Goal: Task Accomplishment & Management: Complete application form

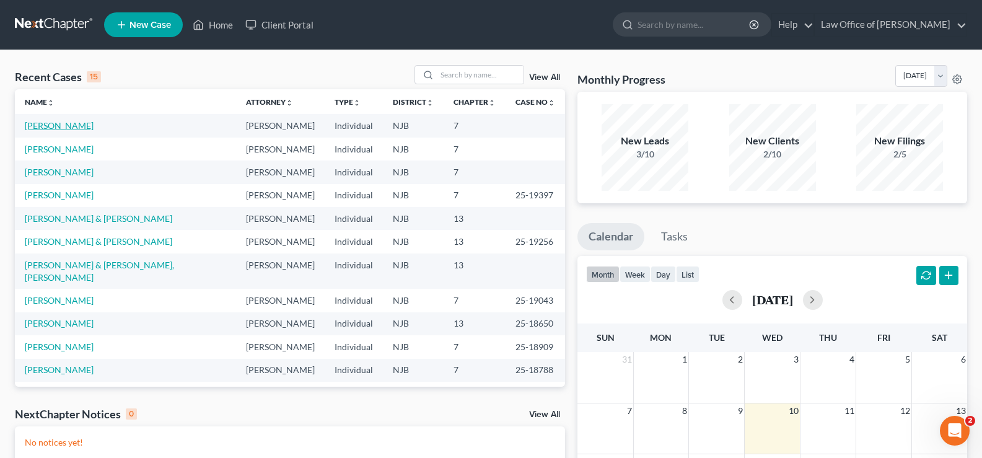
click at [53, 124] on link "[PERSON_NAME]" at bounding box center [59, 125] width 69 height 11
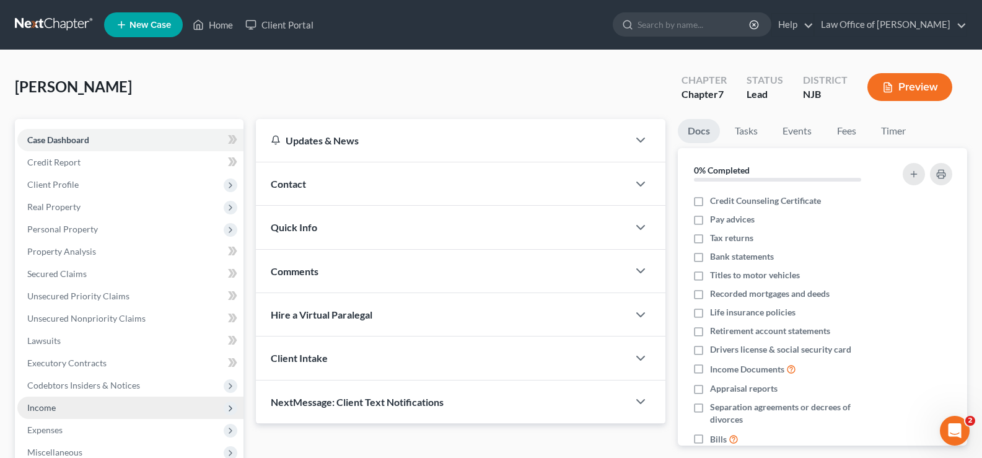
click at [54, 408] on span "Income" at bounding box center [41, 407] width 28 height 11
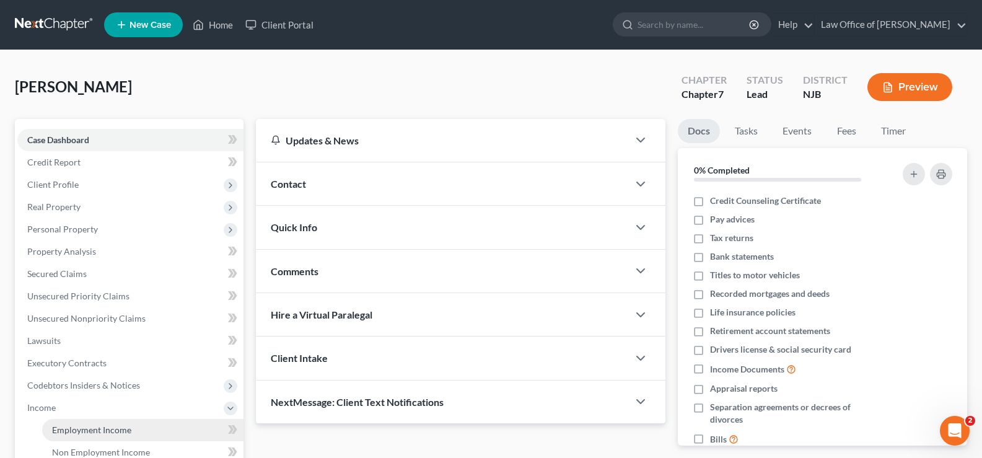
click at [113, 428] on span "Employment Income" at bounding box center [91, 429] width 79 height 11
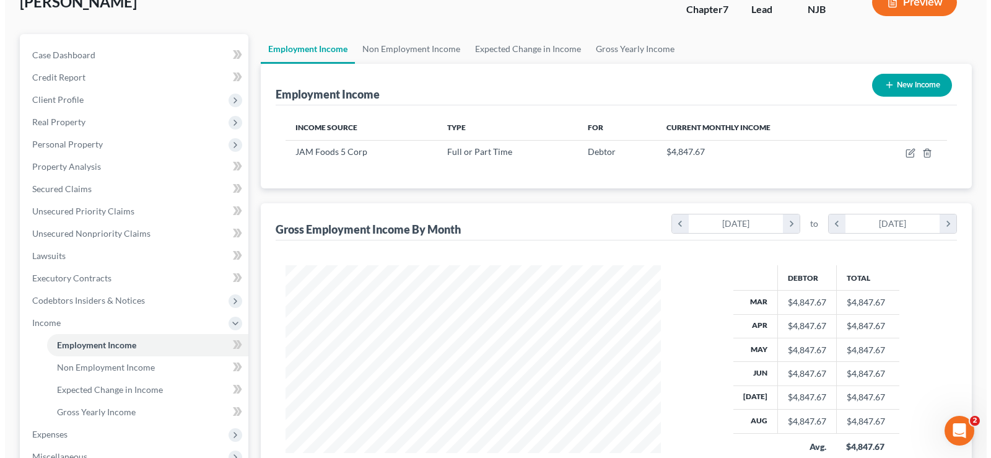
scroll to position [86, 0]
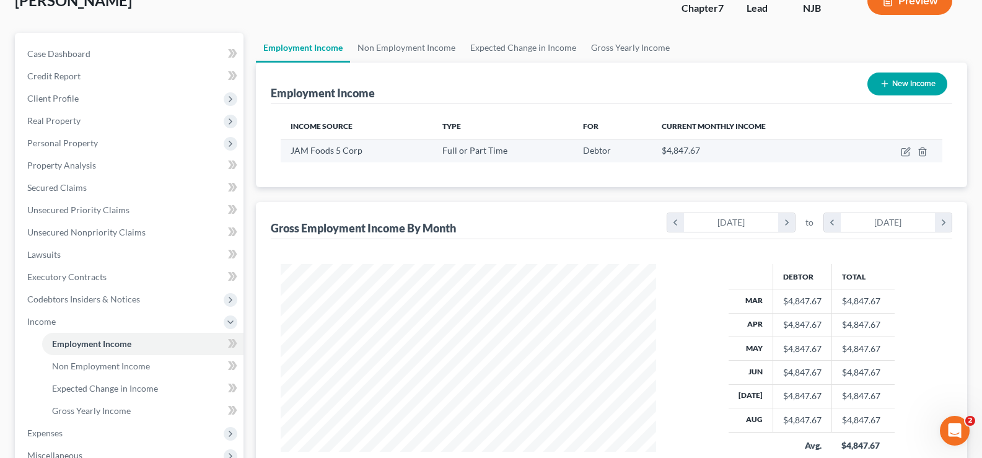
click at [906, 146] on td at bounding box center [899, 151] width 85 height 24
click at [904, 151] on icon "button" at bounding box center [906, 152] width 10 height 10
select select "0"
select select "3"
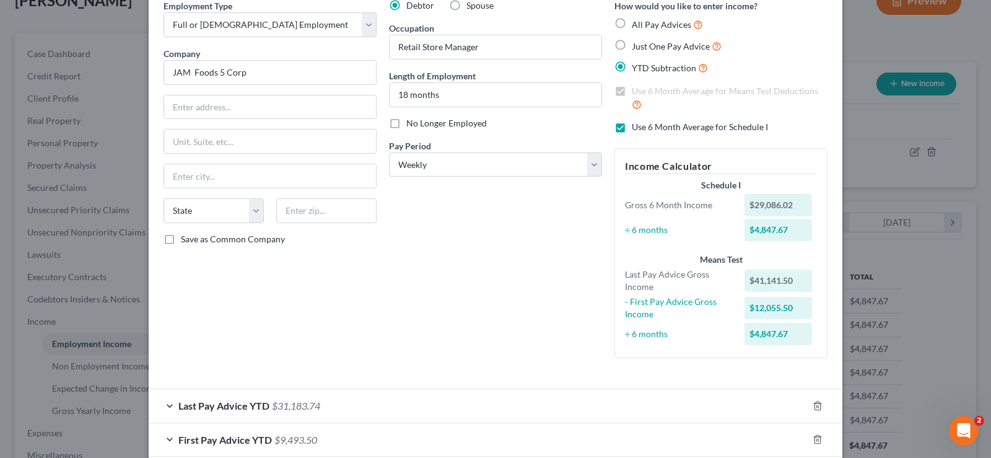
scroll to position [62, 0]
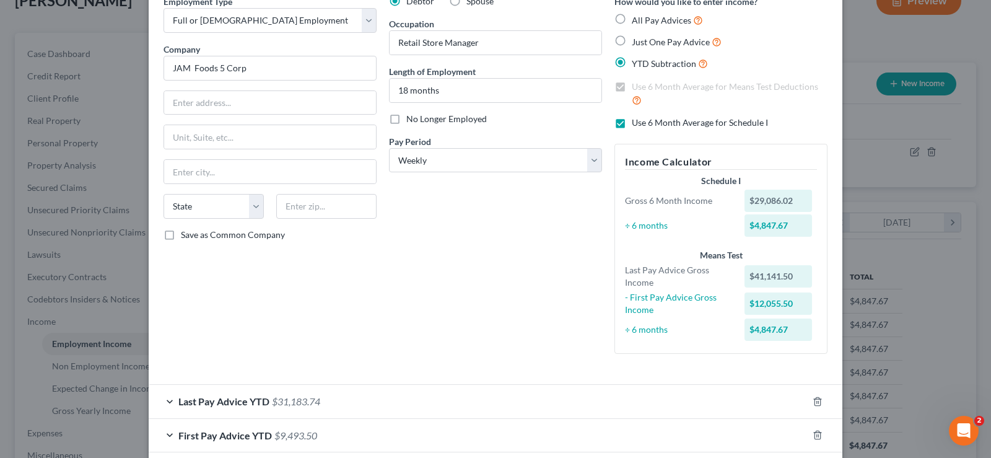
click at [290, 400] on span "$31,183.74" at bounding box center [296, 401] width 48 height 12
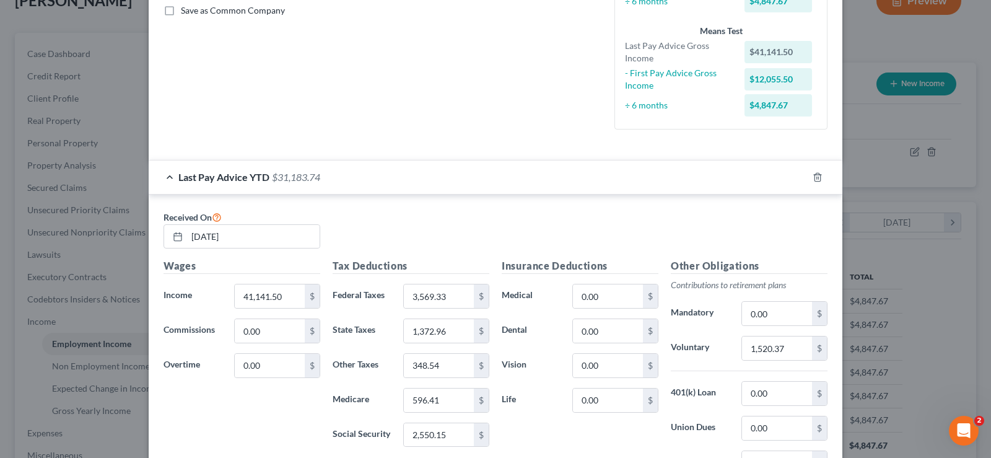
scroll to position [287, 0]
type input "42,199.50"
click at [467, 291] on div "3,569.33 $" at bounding box center [446, 294] width 86 height 25
type input "3,651.88"
type input "2,616.37"
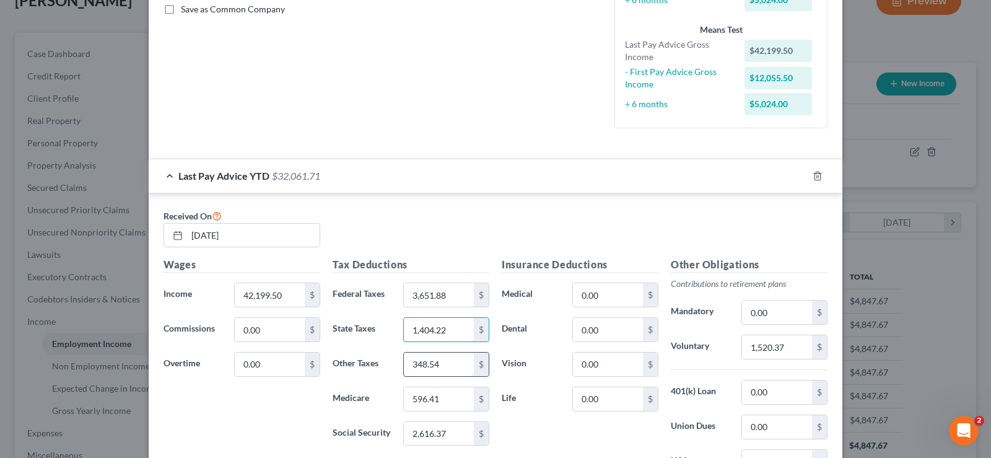
type input "1,404.22"
click at [456, 366] on input "348.54" at bounding box center [439, 364] width 70 height 24
type input "359.07"
click at [456, 400] on input "596.41" at bounding box center [439, 399] width 70 height 24
type input "611.89"
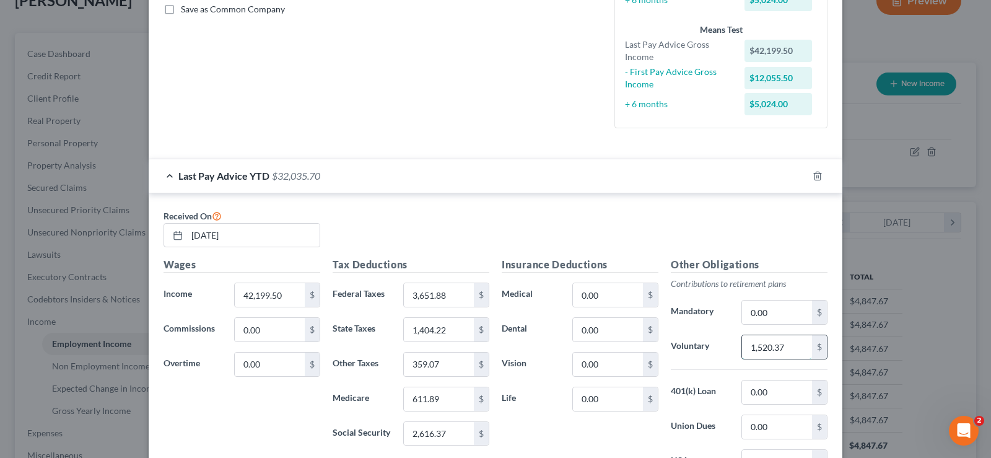
click at [790, 347] on input "1,520.37" at bounding box center [777, 347] width 70 height 24
type input "1,573.77"
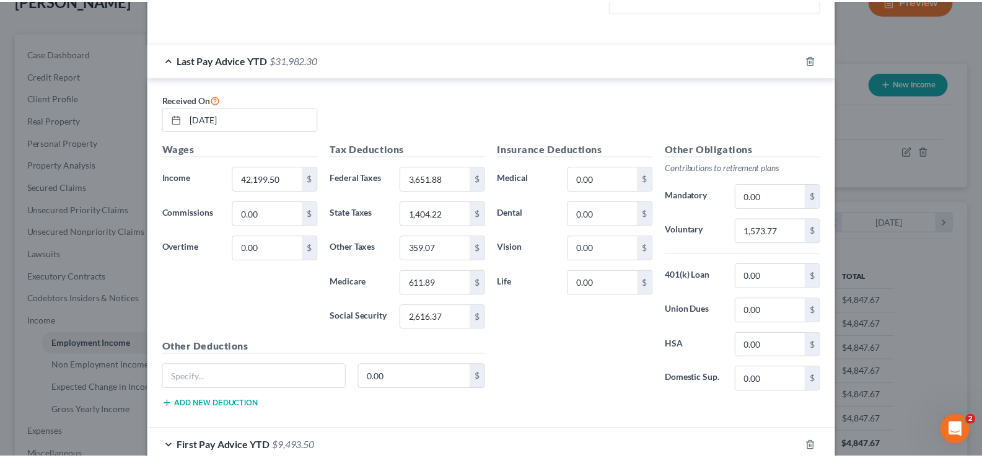
scroll to position [458, 0]
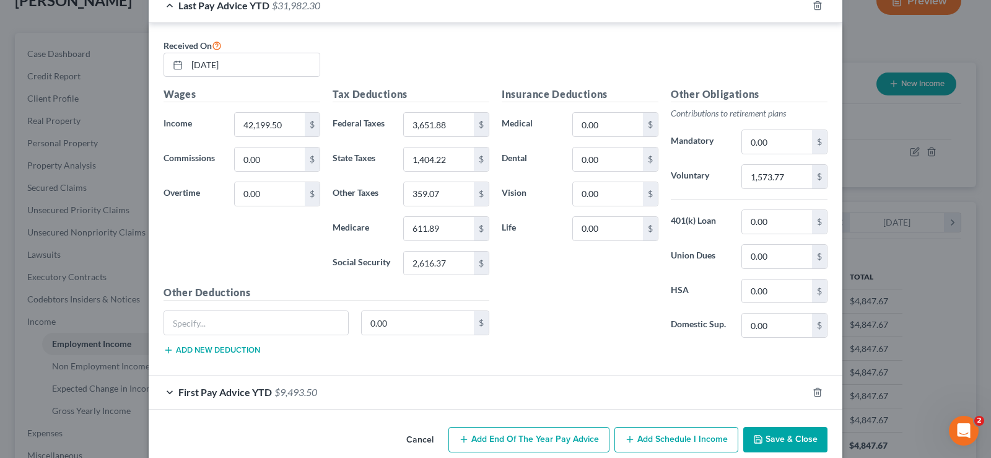
click at [776, 436] on button "Save & Close" at bounding box center [785, 440] width 84 height 26
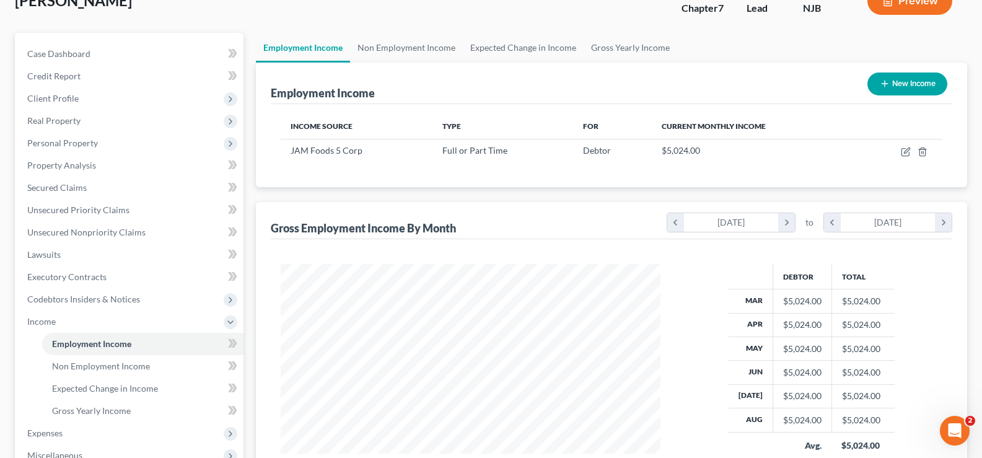
scroll to position [619177, 618999]
click at [33, 432] on span "Expenses" at bounding box center [44, 432] width 35 height 11
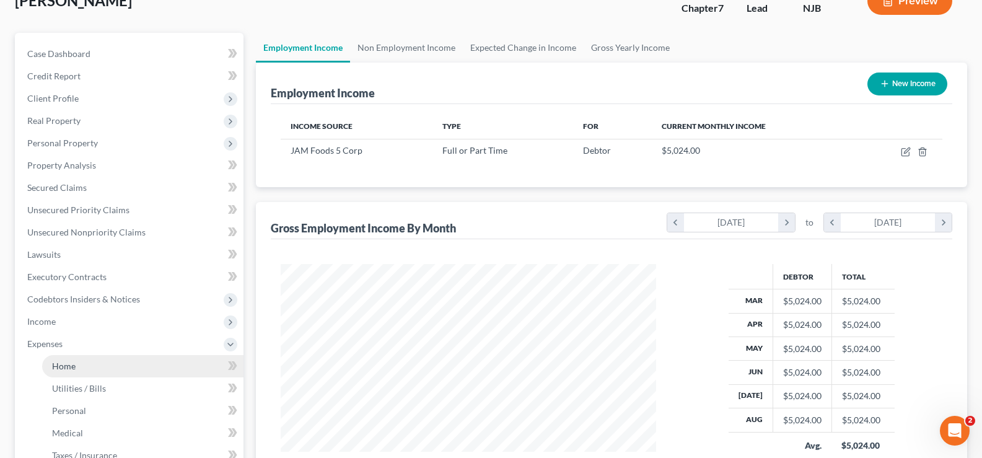
click at [69, 365] on span "Home" at bounding box center [64, 365] width 24 height 11
